Goal: Task Accomplishment & Management: Complete application form

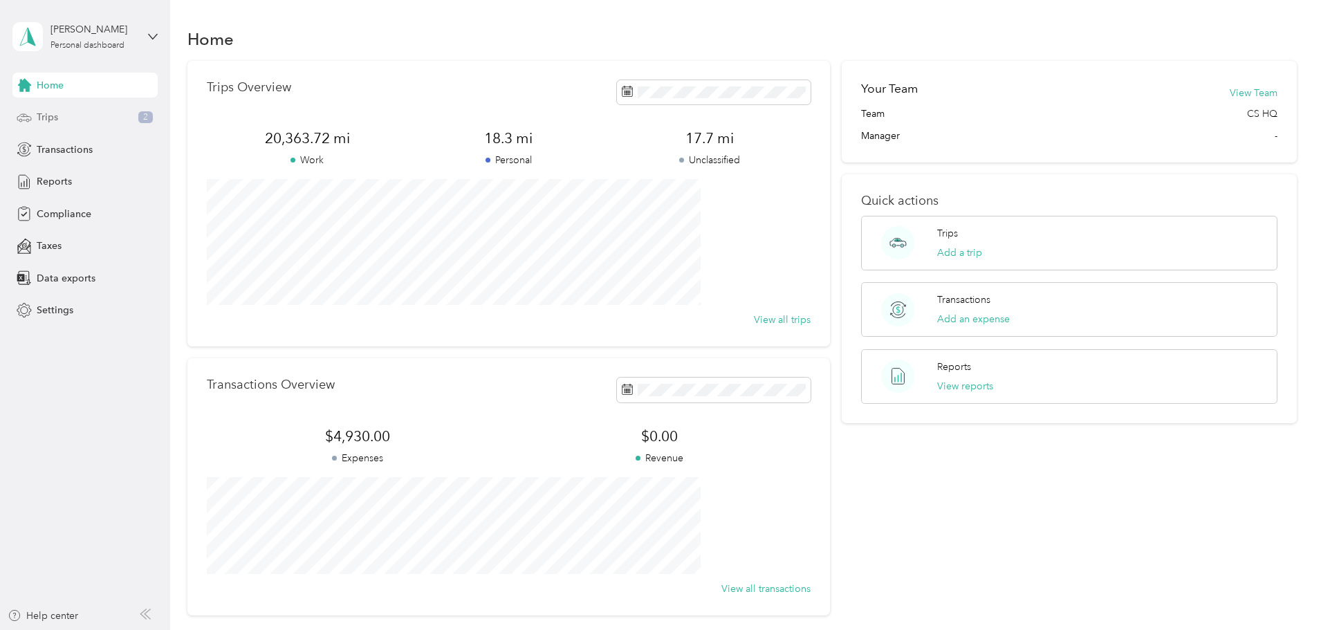
click at [96, 115] on div "Trips 2" at bounding box center [84, 117] width 145 height 25
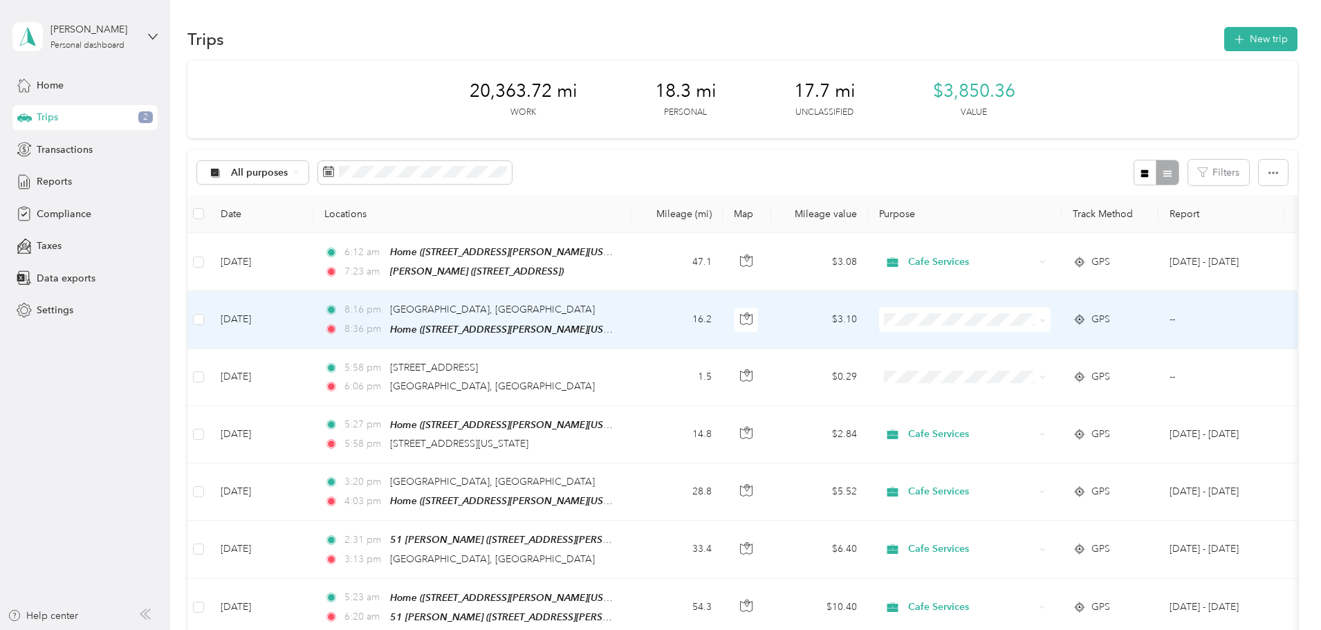
click at [1038, 327] on span at bounding box center [965, 319] width 172 height 25
click at [1051, 326] on span at bounding box center [965, 319] width 172 height 25
click at [1044, 319] on icon at bounding box center [1042, 320] width 4 height 3
click at [1064, 364] on span "Personal" at bounding box center [1070, 367] width 128 height 15
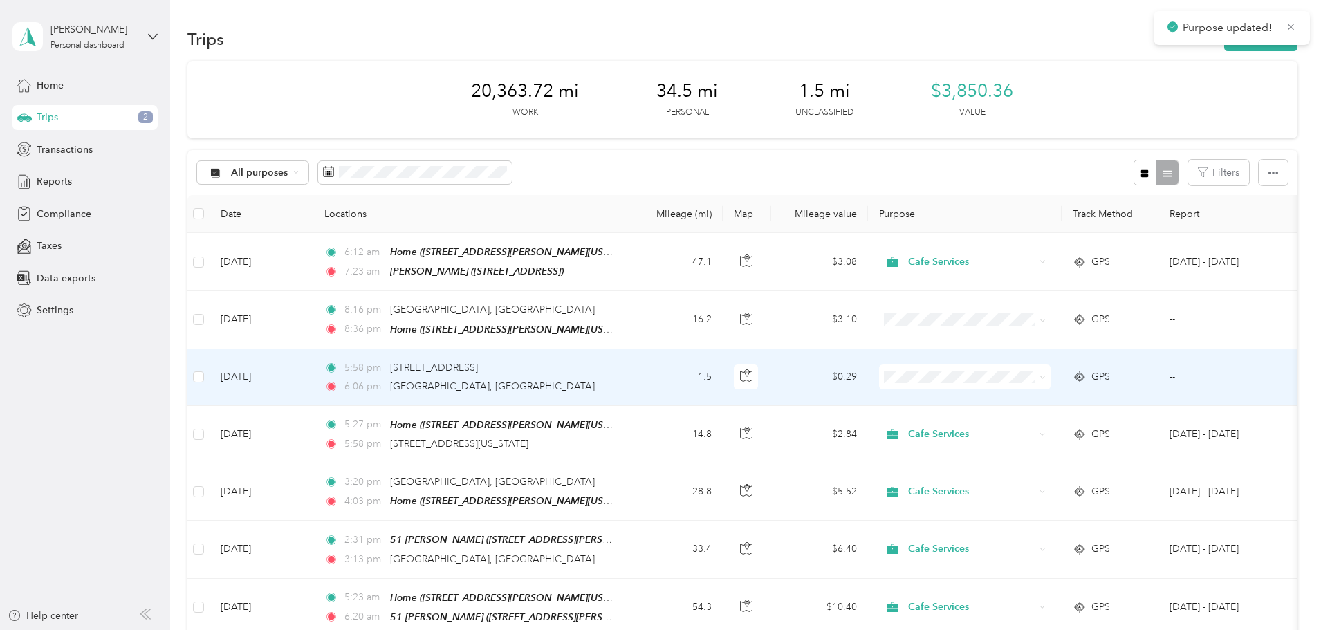
click at [1046, 371] on span at bounding box center [1042, 377] width 6 height 12
click at [1051, 385] on span at bounding box center [965, 376] width 172 height 25
click at [1046, 377] on icon at bounding box center [1042, 377] width 6 height 6
click at [1037, 423] on span "Personal" at bounding box center [1070, 423] width 128 height 15
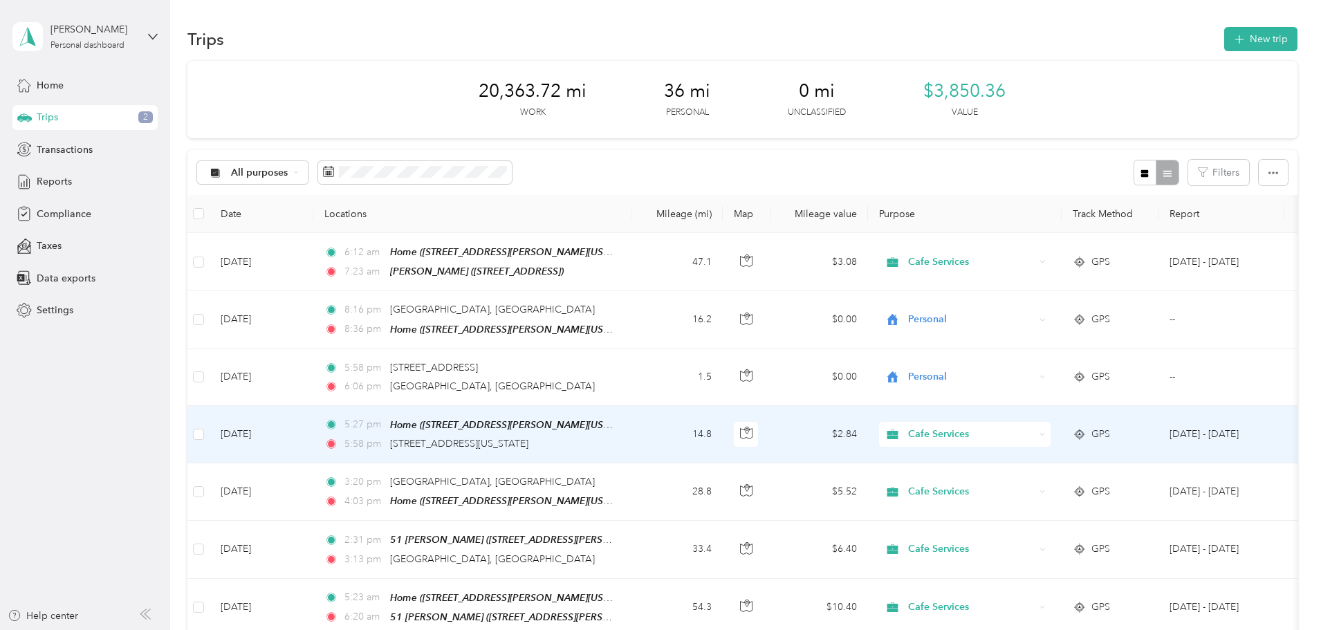
click at [1051, 437] on div "Cafe Services" at bounding box center [965, 434] width 172 height 25
click at [1025, 479] on span "Personal" at bounding box center [1070, 481] width 128 height 15
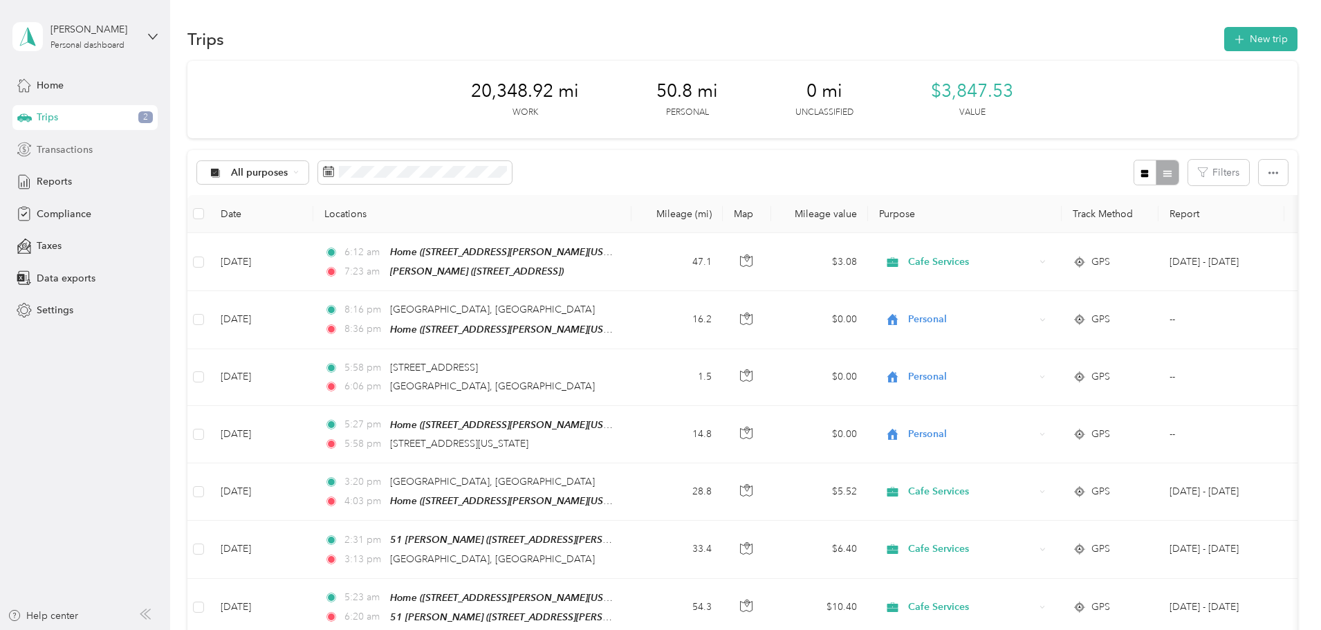
click at [36, 147] on div "Transactions" at bounding box center [84, 149] width 145 height 25
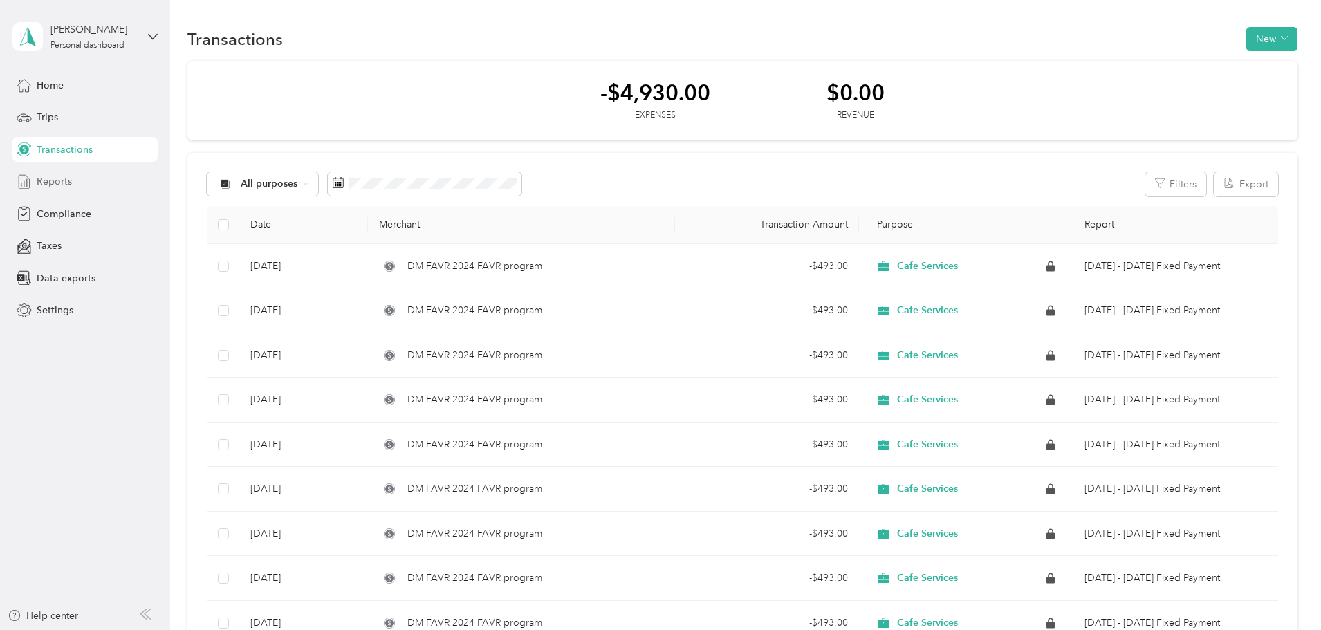
click at [40, 178] on span "Reports" at bounding box center [54, 181] width 35 height 15
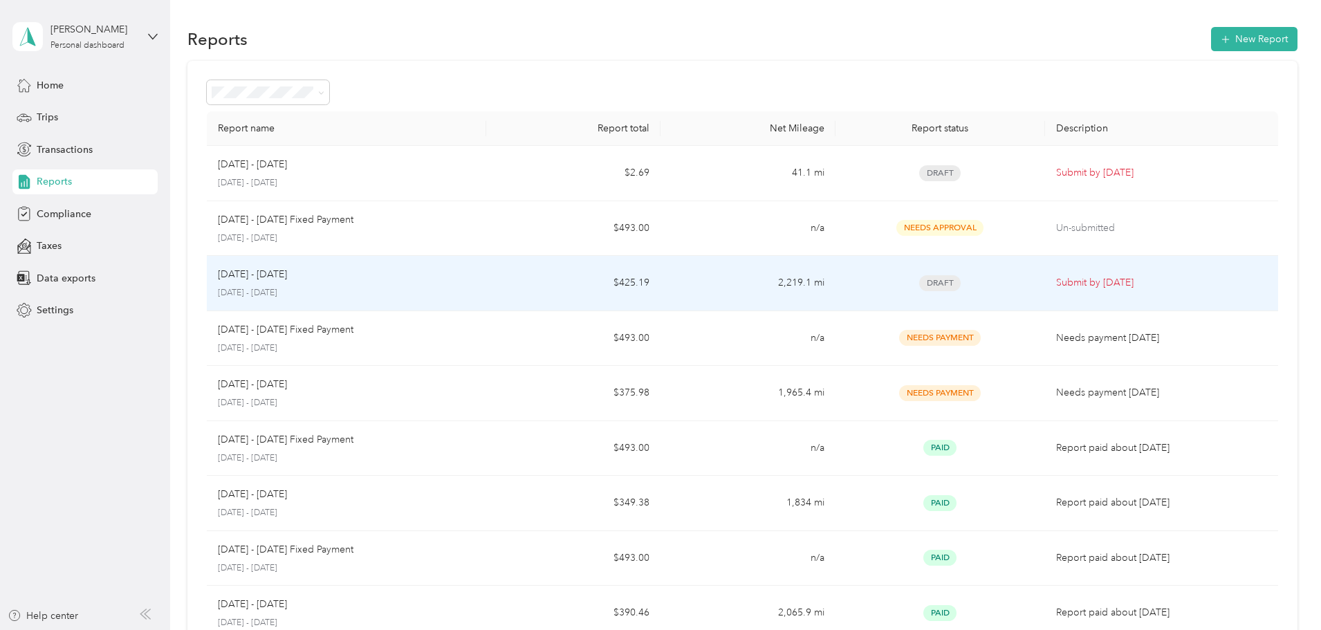
click at [721, 281] on td "2,219.1 mi" at bounding box center [747, 283] width 174 height 55
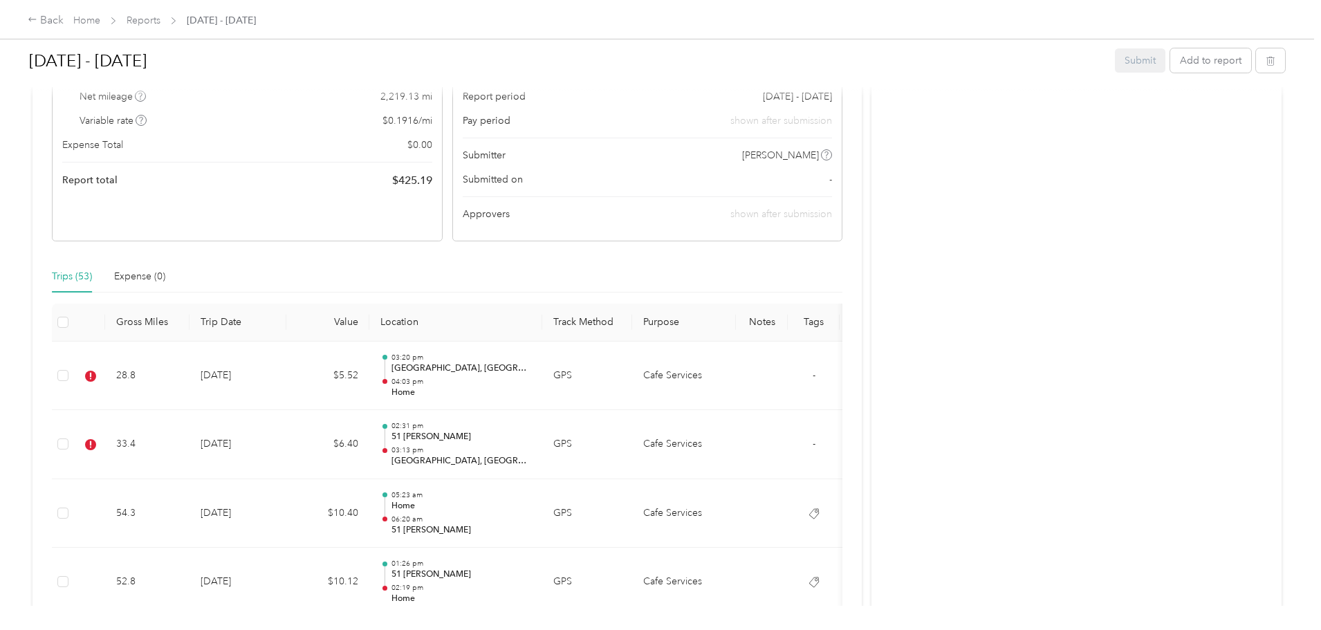
scroll to position [277, 0]
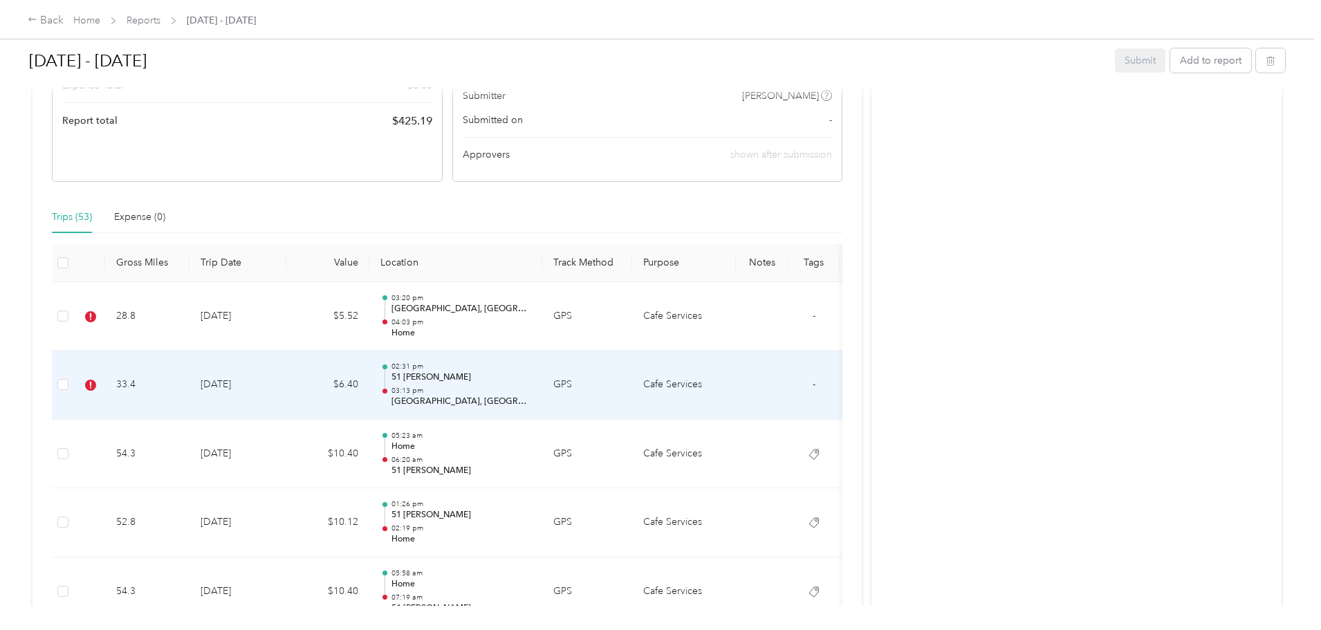
click at [531, 391] on p "03:13 pm" at bounding box center [461, 391] width 140 height 10
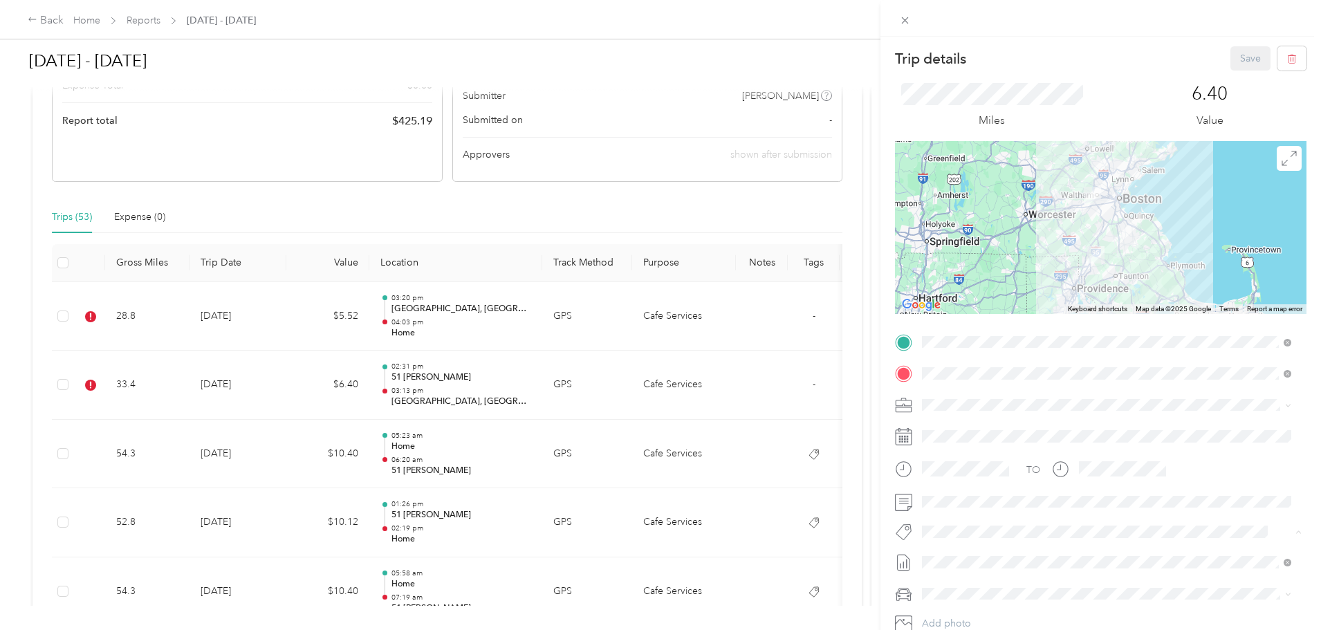
click at [960, 370] on span "51 [PERSON_NAME]" at bounding box center [975, 367] width 79 height 12
click at [1239, 53] on button "Save" at bounding box center [1250, 58] width 40 height 24
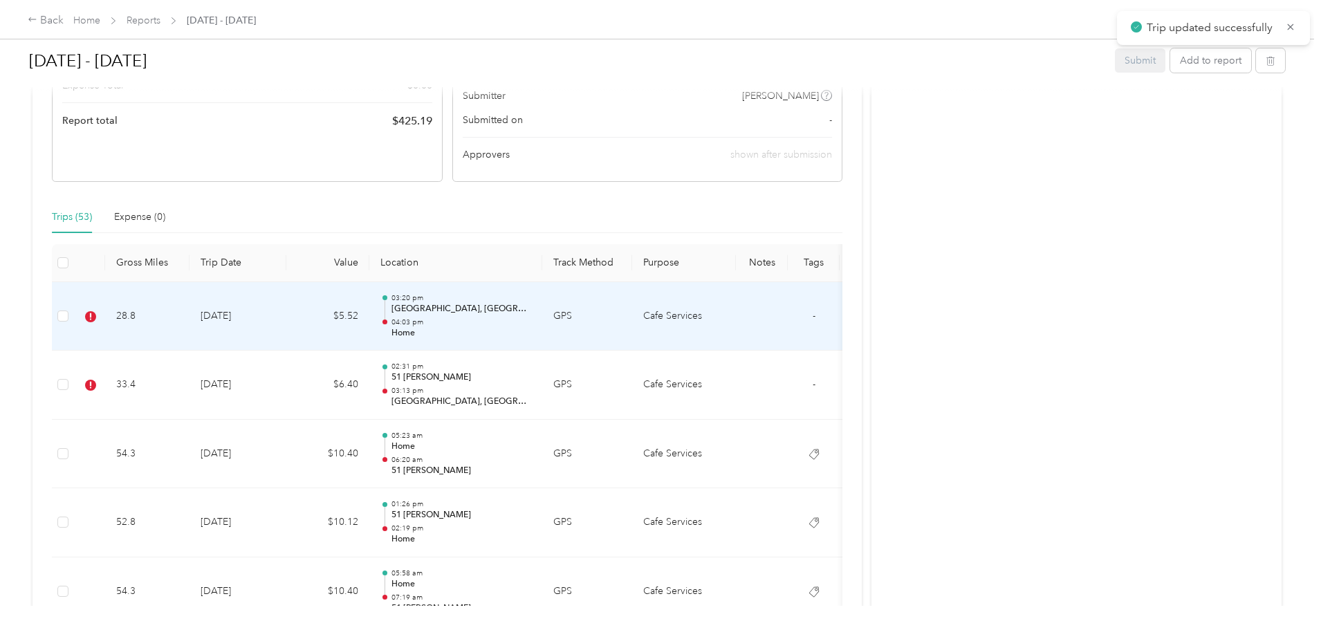
click at [531, 324] on p "04:03 pm" at bounding box center [461, 322] width 140 height 10
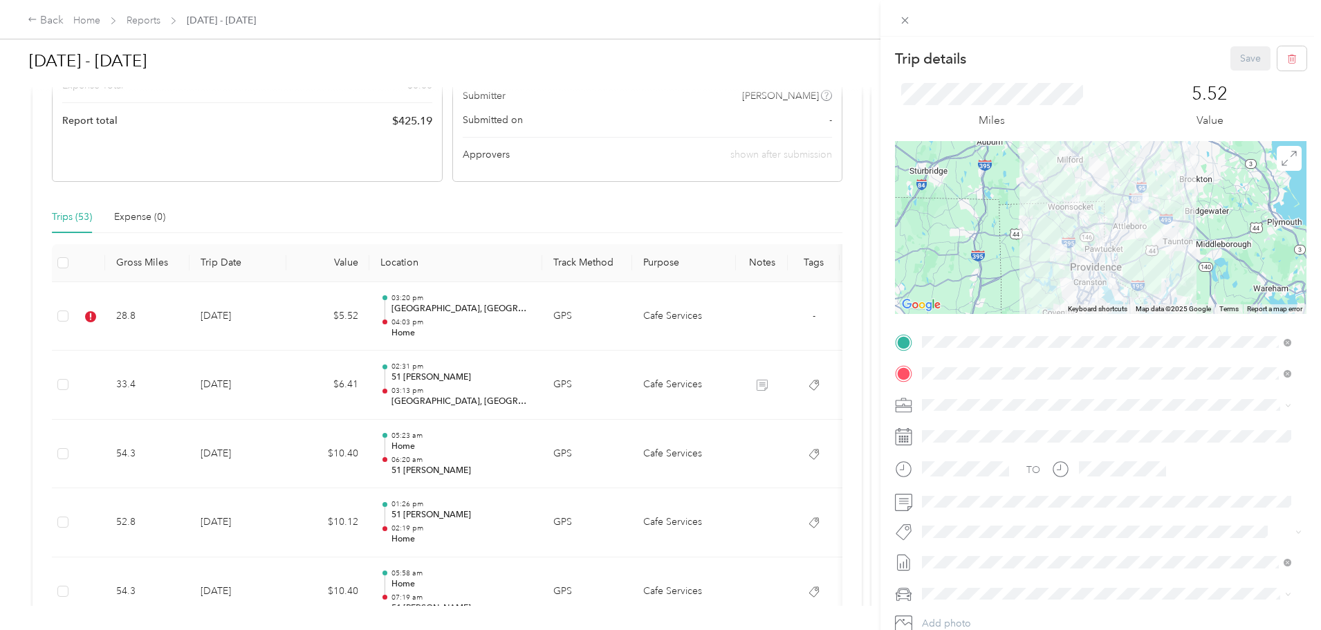
click at [968, 371] on span "51 [PERSON_NAME]" at bounding box center [975, 366] width 79 height 12
click at [1231, 57] on button "Save" at bounding box center [1250, 58] width 40 height 24
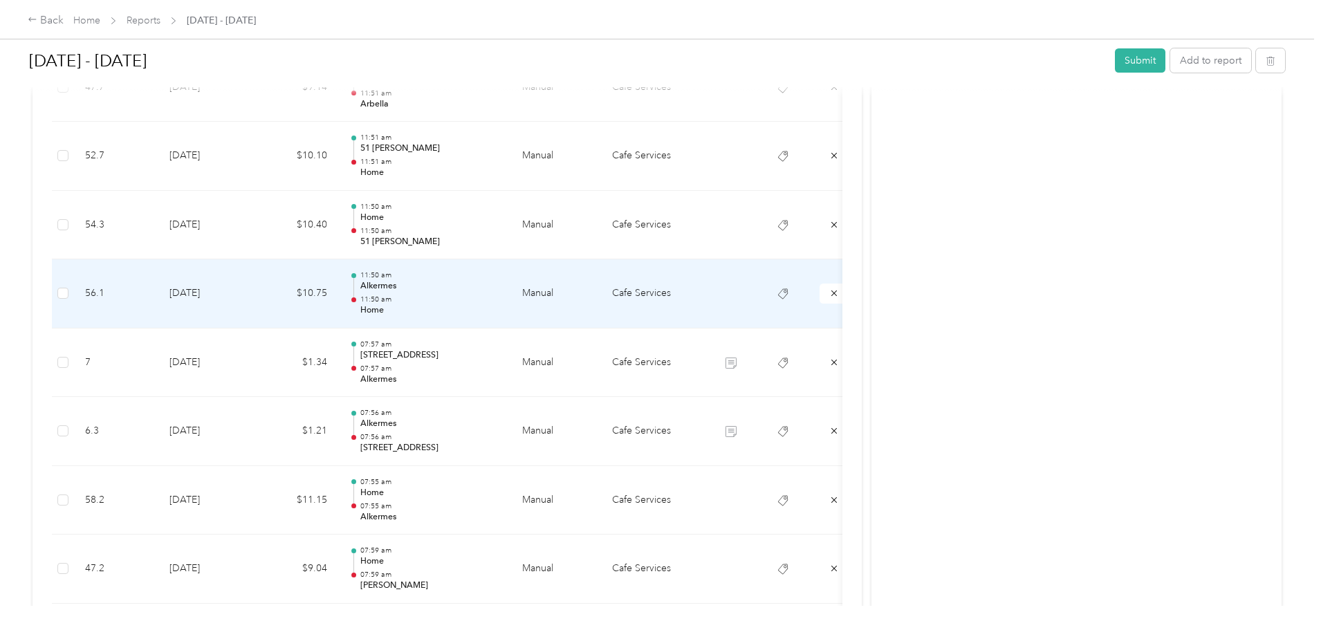
scroll to position [2110, 0]
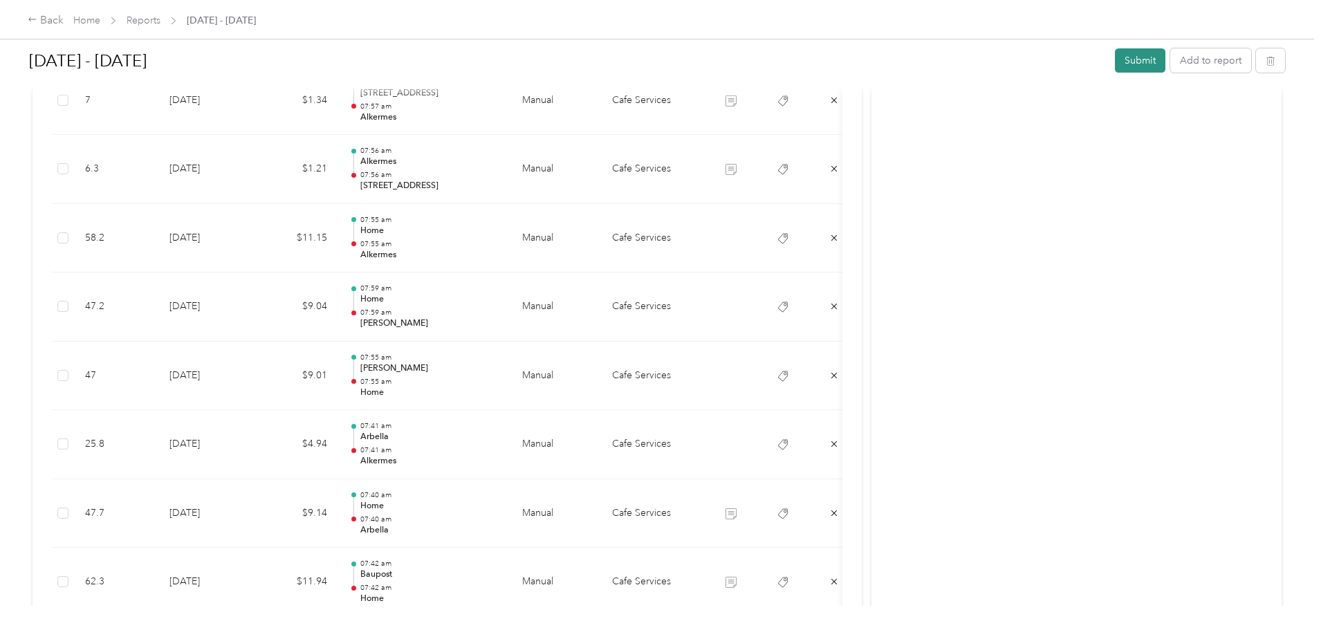
click at [1115, 58] on button "Submit" at bounding box center [1140, 60] width 50 height 24
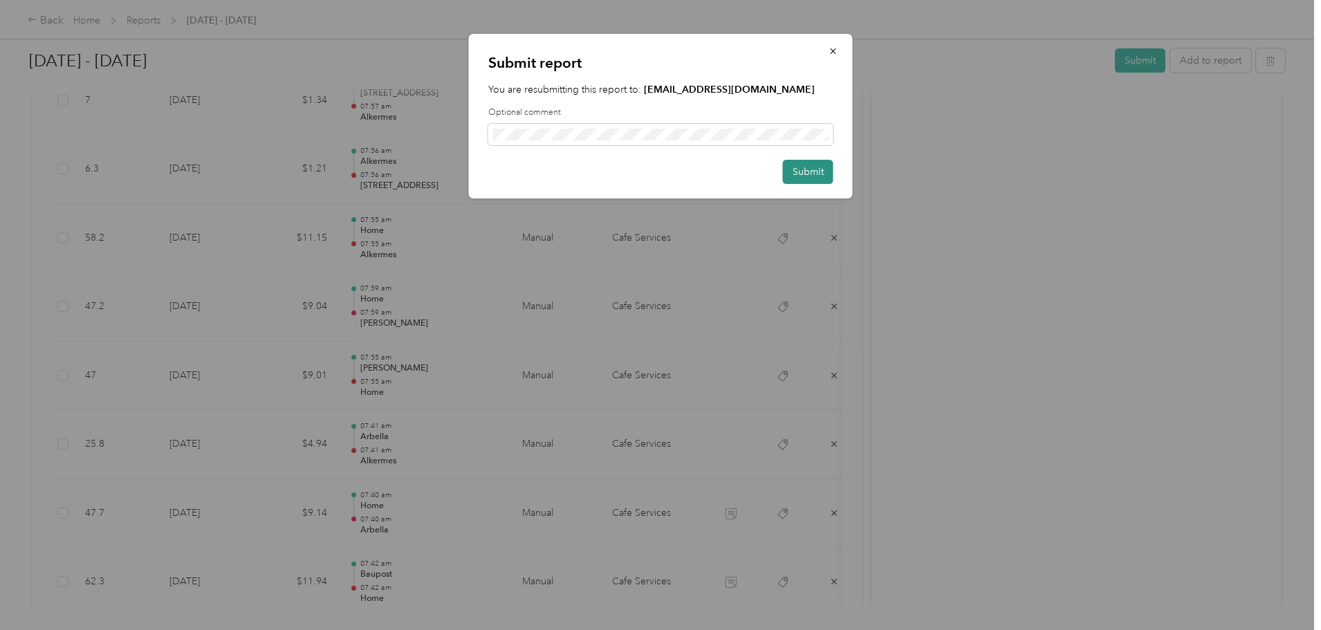
click at [790, 174] on button "Submit" at bounding box center [808, 172] width 50 height 24
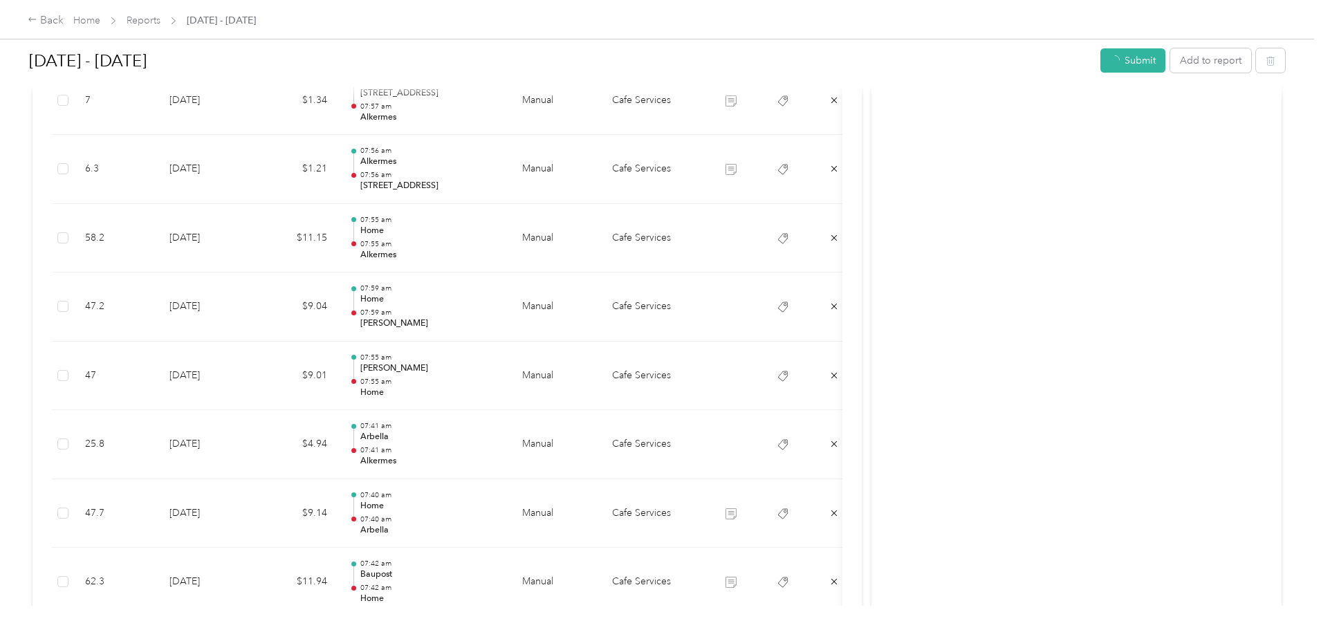
scroll to position [2091, 0]
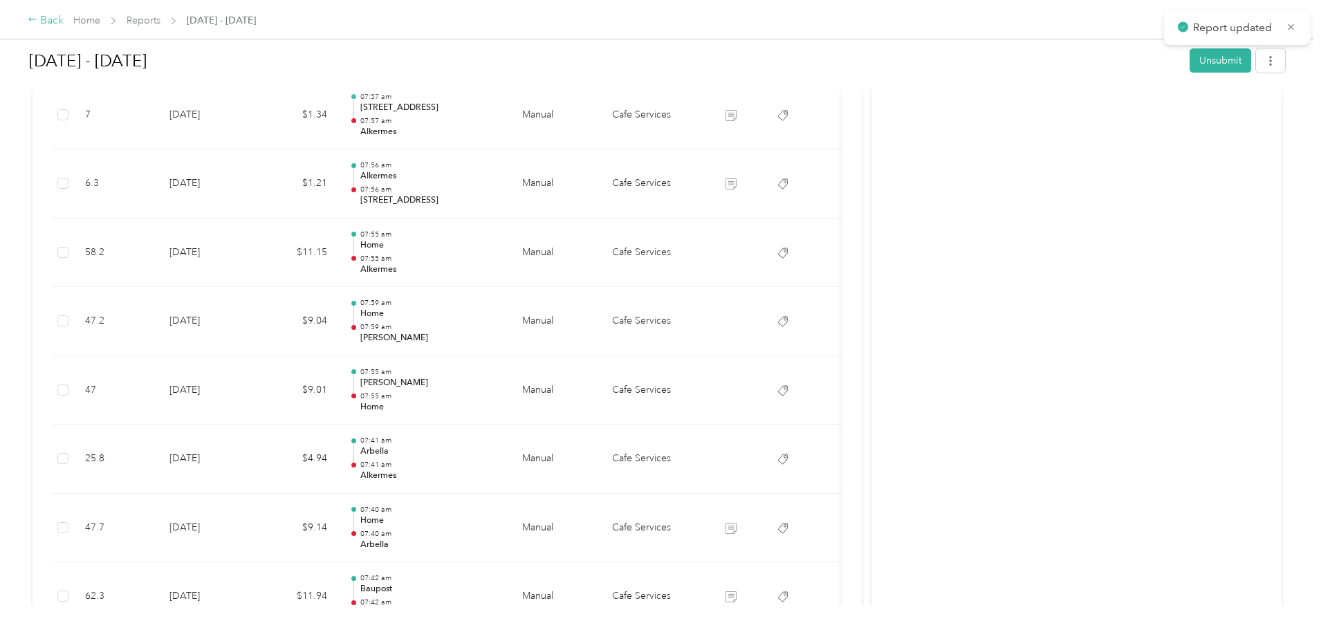
click at [64, 20] on div "Back" at bounding box center [46, 20] width 36 height 17
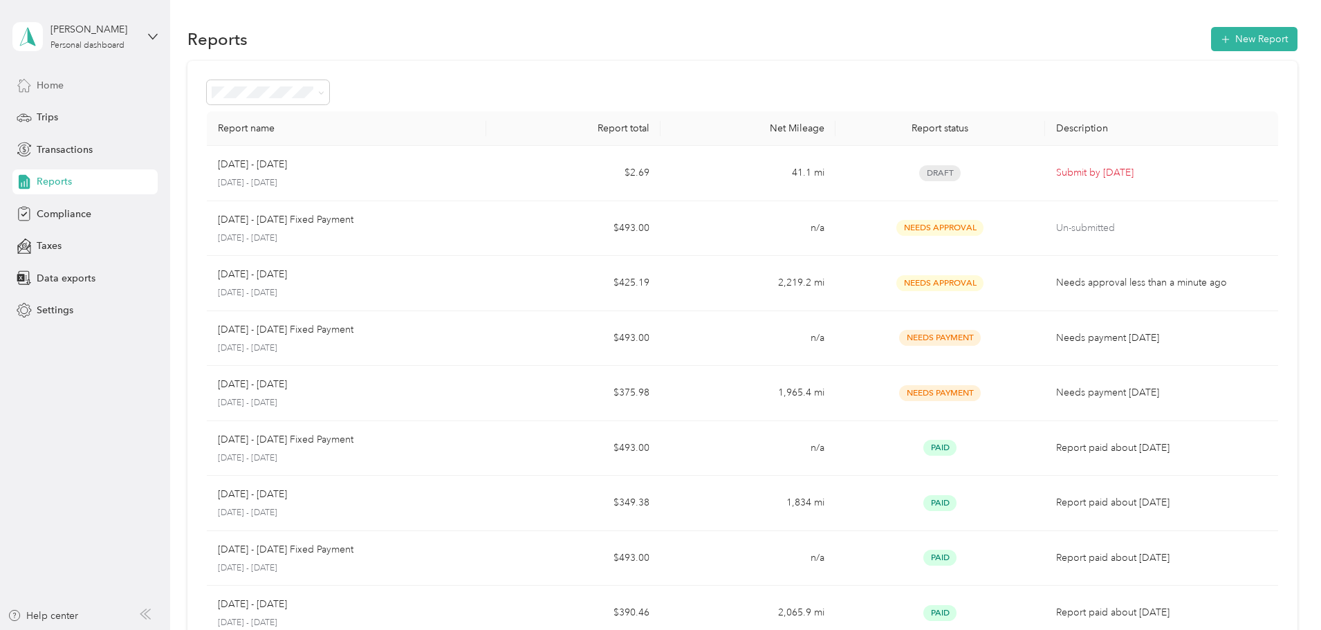
click at [59, 83] on span "Home" at bounding box center [50, 85] width 27 height 15
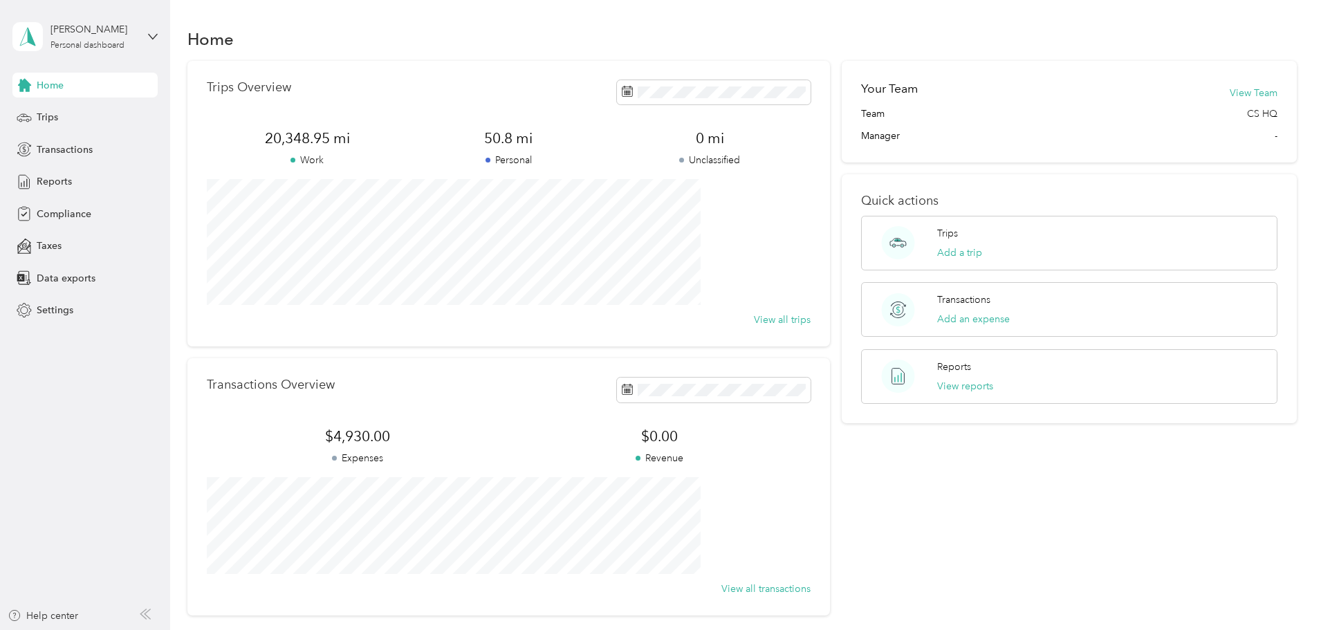
click at [30, 86] on icon at bounding box center [24, 85] width 13 height 13
